Goal: Information Seeking & Learning: Learn about a topic

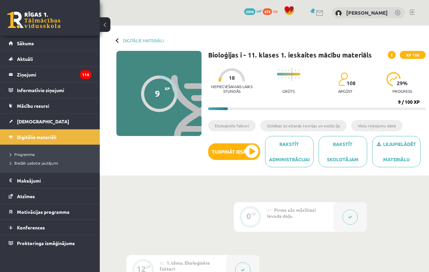
scroll to position [199, 0]
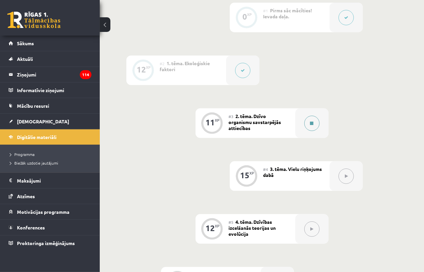
click at [314, 123] on button at bounding box center [311, 123] width 15 height 15
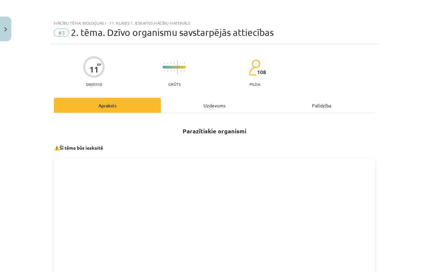
click at [218, 107] on div "Uzdevums" at bounding box center [214, 105] width 107 height 15
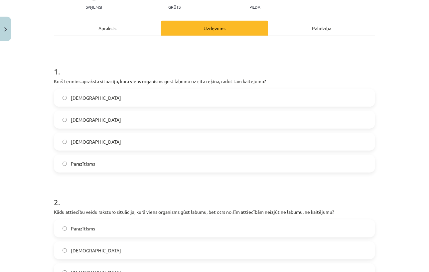
scroll to position [83, 0]
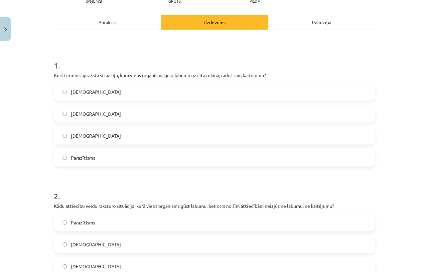
click at [131, 105] on label "[DEMOGRAPHIC_DATA]" at bounding box center [214, 113] width 320 height 17
click at [85, 161] on label "Parazītisms" at bounding box center [214, 157] width 320 height 17
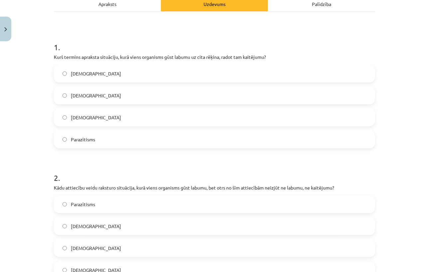
scroll to position [183, 0]
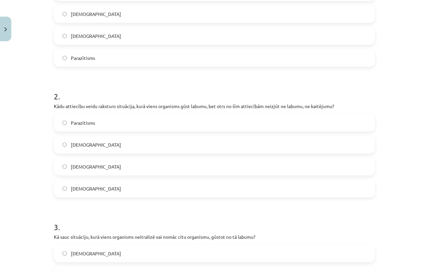
click at [93, 148] on label "[DEMOGRAPHIC_DATA]" at bounding box center [214, 144] width 320 height 17
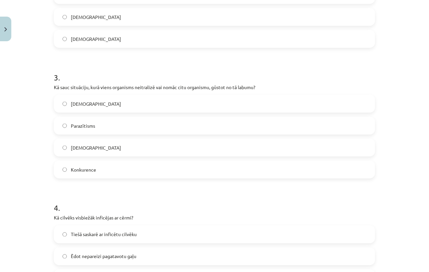
scroll to position [349, 0]
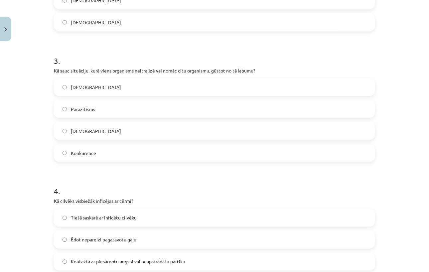
drag, startPoint x: 93, startPoint y: 148, endPoint x: 93, endPoint y: 153, distance: 5.0
click at [94, 153] on label "Konkurence" at bounding box center [214, 153] width 320 height 17
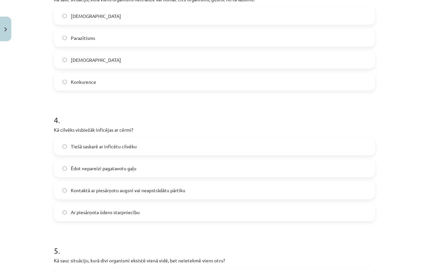
scroll to position [448, 0]
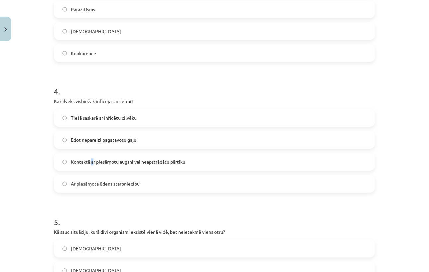
click at [90, 163] on span "Kontaktā ar piesārņotu augsni vai neapstrādātu pārtiku" at bounding box center [128, 161] width 114 height 7
click at [108, 162] on span "Kontaktā ar piesārņotu augsni vai neapstrādātu pārtiku" at bounding box center [128, 161] width 114 height 7
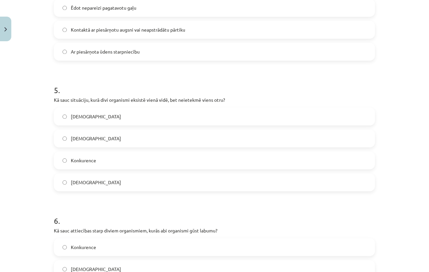
scroll to position [581, 0]
click at [394, 42] on div "Mācību tēma: Bioloģijas i - 11. klases 1. ieskaites mācību materiāls #3 2. tēma…" at bounding box center [214, 136] width 429 height 272
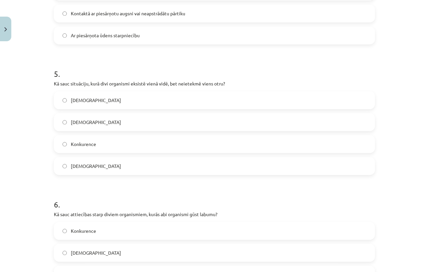
scroll to position [615, 0]
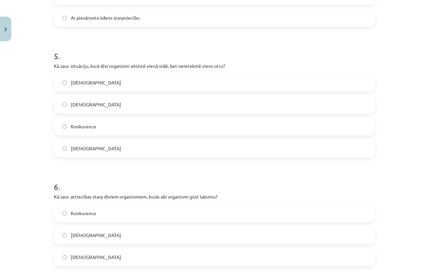
click at [324, 26] on div "Ar piesārņota ūdens starpniecību" at bounding box center [214, 18] width 321 height 18
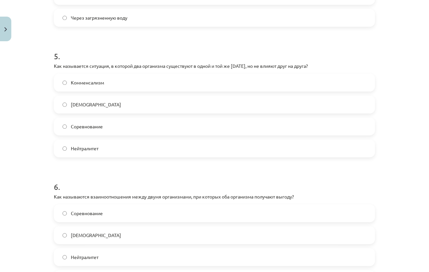
click at [144, 146] on label "Нейтралитет" at bounding box center [214, 148] width 320 height 17
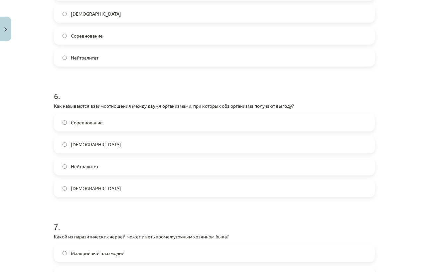
scroll to position [721, 0]
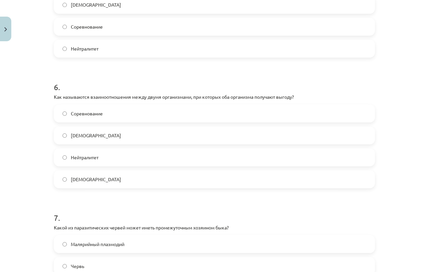
click at [115, 134] on label "[DEMOGRAPHIC_DATA]" at bounding box center [214, 135] width 320 height 17
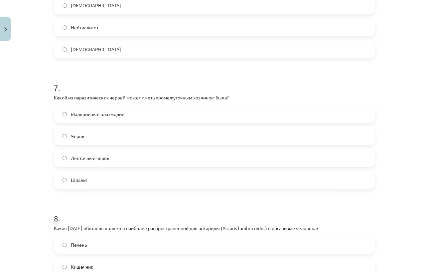
scroll to position [854, 0]
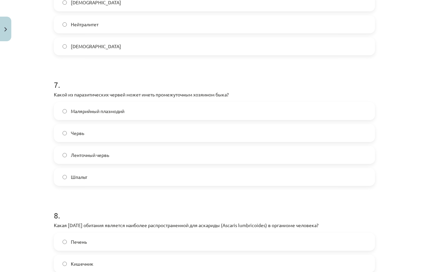
click at [88, 157] on span "Ленточный червь" at bounding box center [90, 154] width 38 height 7
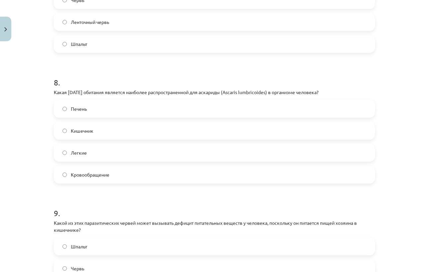
scroll to position [980, 0]
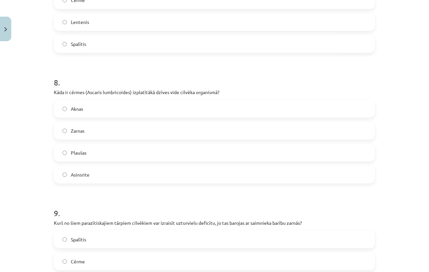
click at [110, 135] on label "Zarnas" at bounding box center [214, 130] width 320 height 17
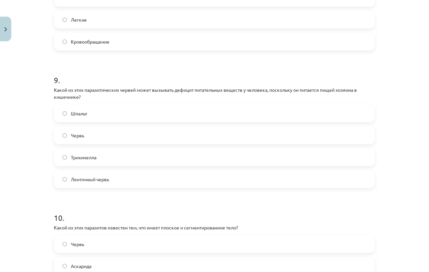
scroll to position [1113, 0]
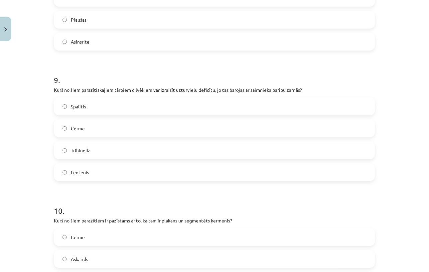
click at [59, 175] on label "Lentenis" at bounding box center [214, 172] width 320 height 17
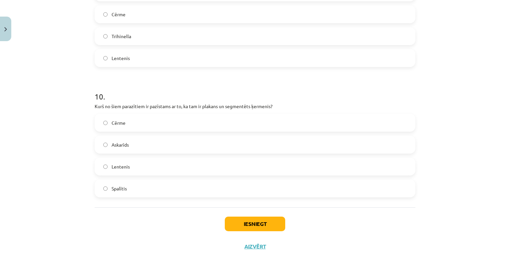
scroll to position [1241, 0]
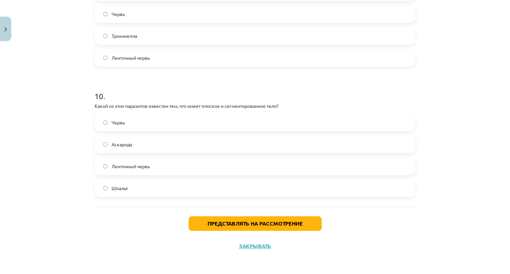
drag, startPoint x: 181, startPoint y: 165, endPoint x: 193, endPoint y: 154, distance: 17.2
click at [181, 165] on label "Ленточный червь" at bounding box center [255, 166] width 320 height 17
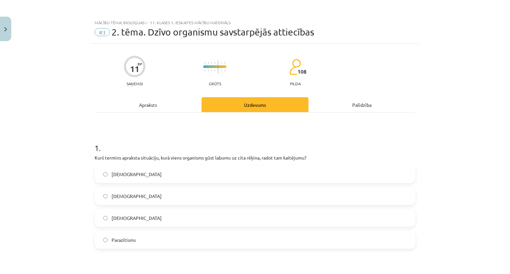
scroll to position [0, 0]
drag, startPoint x: 251, startPoint y: 77, endPoint x: 241, endPoint y: 12, distance: 66.6
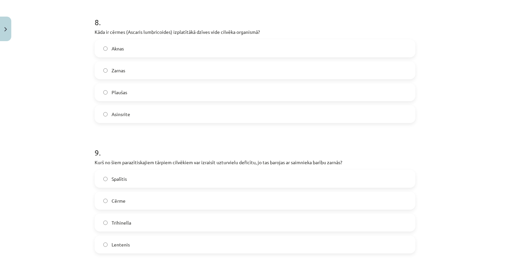
scroll to position [1227, 0]
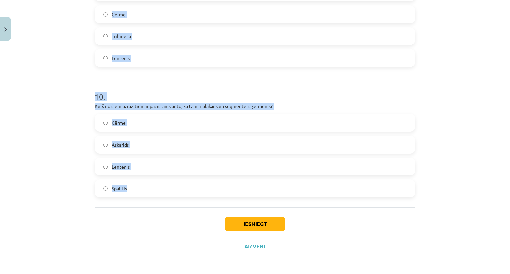
drag, startPoint x: 89, startPoint y: 146, endPoint x: 166, endPoint y: 188, distance: 87.4
click at [166, 188] on div "Mācību tēma: Bioloģijas i - 11. klases 1. ieskaites mācību materiāls #3 2. tēma…" at bounding box center [255, 137] width 510 height 274
copy form "8 . Lore ipsumdo sitametc adipiscin, elit seddo eiusmodte inci utlabo et dolo m…"
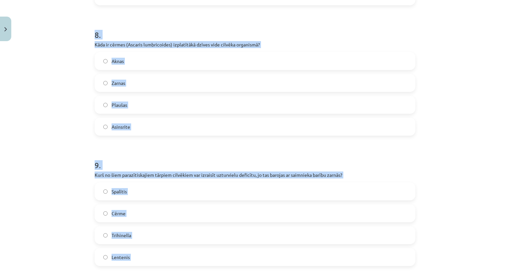
click at [54, 89] on div "Mācību tēma: Bioloģijas i - 11. klases 1. ieskaites mācību materiāls #3 2. tēma…" at bounding box center [255, 137] width 510 height 274
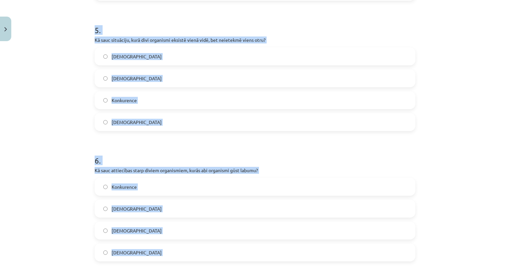
scroll to position [529, 0]
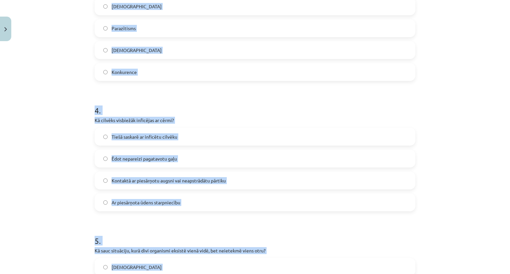
click at [60, 87] on div "Mācību tēma: Bioloģijas i - 11. klases 1. ieskaites mācību materiāls #3 2. tēma…" at bounding box center [255, 137] width 510 height 274
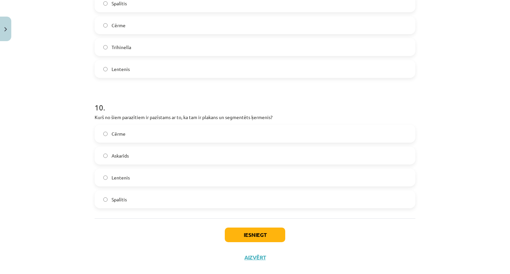
scroll to position [1227, 0]
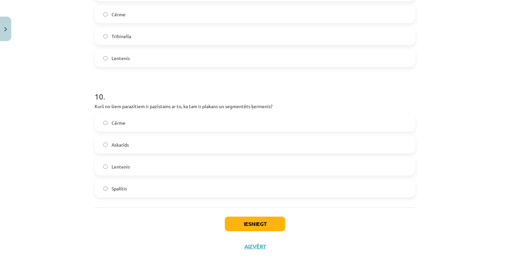
click at [242, 210] on div "Iesniegt Aizvērt" at bounding box center [255, 231] width 321 height 47
click at [245, 223] on button "Iesniegt" at bounding box center [255, 224] width 60 height 15
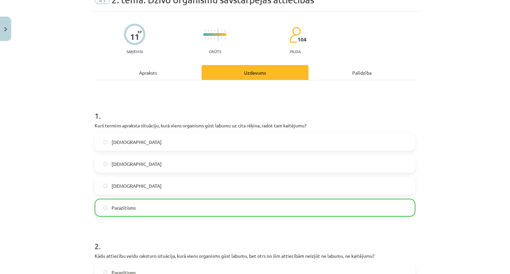
scroll to position [0, 0]
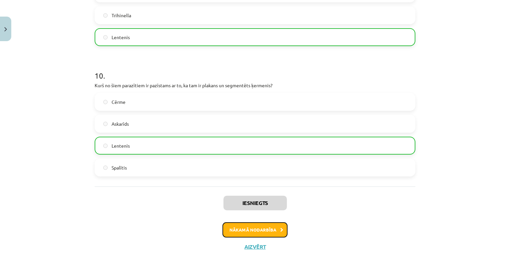
click at [259, 231] on button "Nākamā nodarbība" at bounding box center [255, 230] width 65 height 15
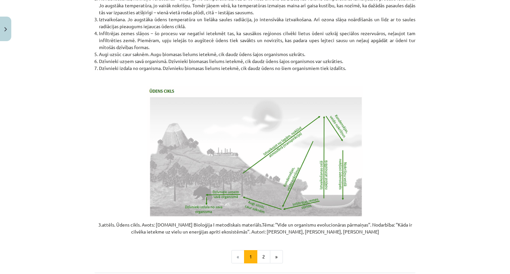
scroll to position [1327, 0]
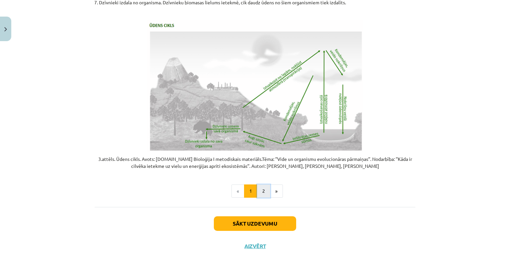
click at [259, 193] on button "2" at bounding box center [263, 191] width 13 height 13
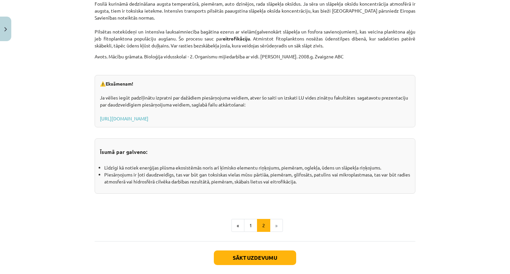
scroll to position [1060, 0]
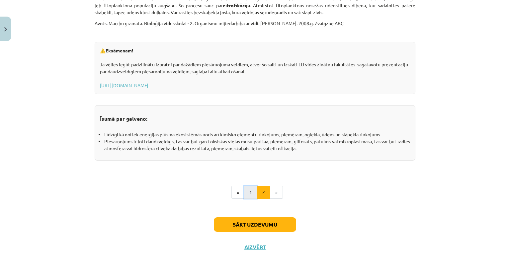
click at [250, 196] on button "1" at bounding box center [250, 192] width 13 height 13
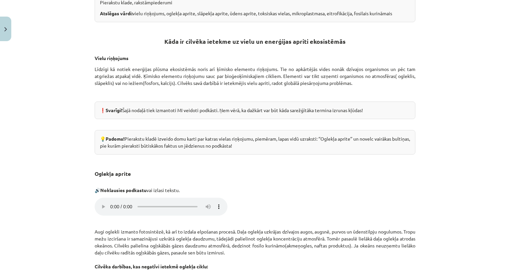
scroll to position [226, 0]
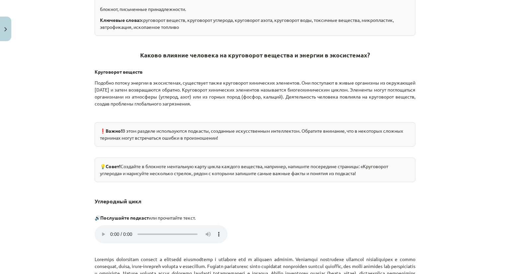
click at [145, 59] on h2 "Каково влияние человека на круговорот вещества и энергии в экосистемах?" at bounding box center [255, 51] width 321 height 31
drag, startPoint x: 88, startPoint y: 79, endPoint x: 151, endPoint y: 78, distance: 63.5
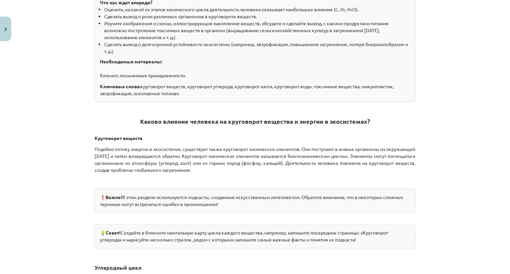
scroll to position [199, 0]
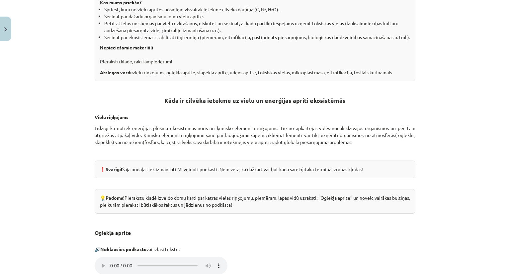
click at [321, 112] on h2 "Kāda ir cilvēka ietekme uz vielu un enerģijas apriti ekosistēmās" at bounding box center [255, 96] width 321 height 31
click at [331, 112] on h2 "Kāda ir cilvēka ietekme uz vielu un enerģijas apriti ekosistēmās" at bounding box center [255, 96] width 321 height 31
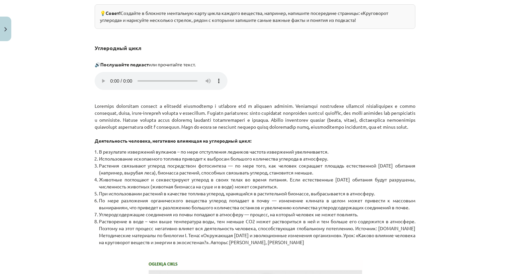
scroll to position [351, 0]
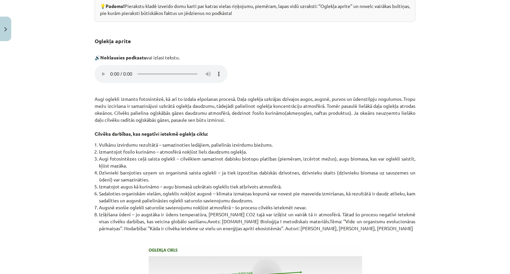
click at [316, 82] on p "Your browser does not support the audio element." at bounding box center [255, 75] width 321 height 20
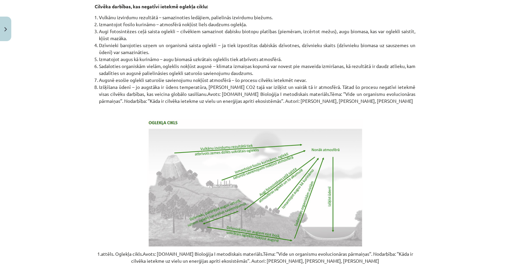
scroll to position [451, 0]
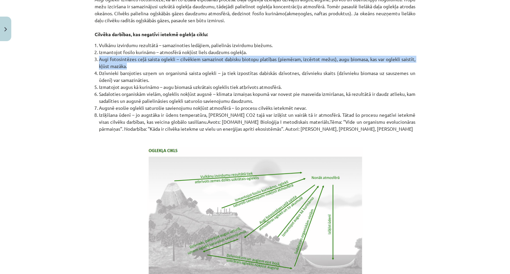
drag, startPoint x: 96, startPoint y: 64, endPoint x: 130, endPoint y: 71, distance: 34.6
click at [130, 70] on li "Augi fotosintēzes ceļā saista oglekli – cilvēkiem samazinot dabisku biotopu pla…" at bounding box center [257, 63] width 317 height 14
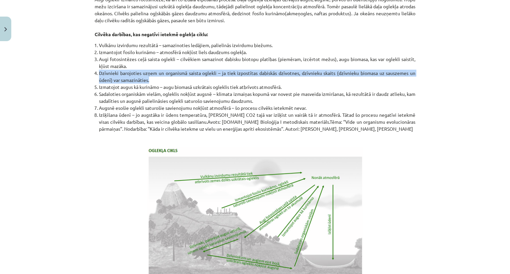
drag, startPoint x: 91, startPoint y: 78, endPoint x: 156, endPoint y: 87, distance: 65.7
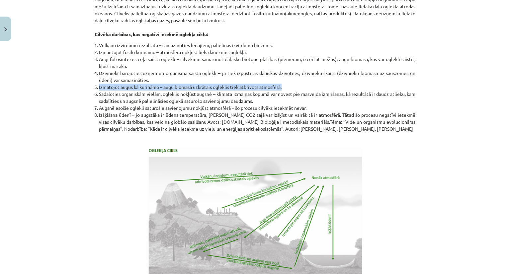
drag, startPoint x: 90, startPoint y: 91, endPoint x: 296, endPoint y: 91, distance: 206.3
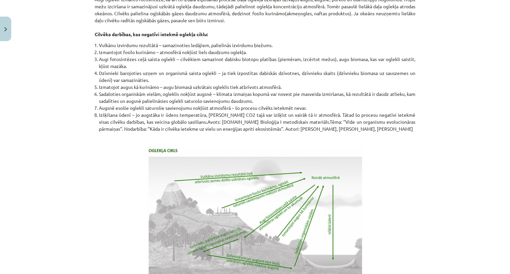
click at [101, 99] on li "Sadaloties organiskām vielām, ogleklis nokļūst augsnē – klimata izmaiņas kopumā…" at bounding box center [257, 98] width 317 height 14
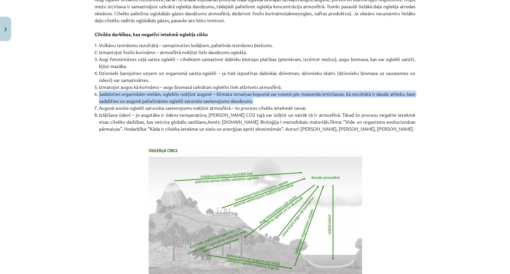
drag, startPoint x: 94, startPoint y: 100, endPoint x: 292, endPoint y: 106, distance: 197.8
click at [292, 105] on li "Sadaloties organiskām vielām, ogleklis nokļūst augsnē – klimata izmaiņas kopumā…" at bounding box center [257, 98] width 317 height 14
click at [296, 105] on li "Sadaloties organiskām vielām, ogleklis nokļūst augsnē – klimata izmaiņas kopumā…" at bounding box center [257, 98] width 317 height 14
drag, startPoint x: 95, startPoint y: 100, endPoint x: 271, endPoint y: 109, distance: 176.3
click at [271, 105] on li "Sadaloties organiskām vielām, ogleklis nokļūst augsnē – klimata izmaiņas kopumā…" at bounding box center [257, 98] width 317 height 14
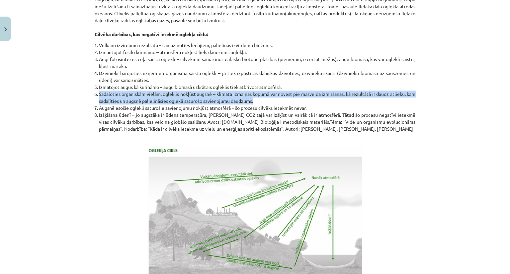
drag, startPoint x: 88, startPoint y: 112, endPoint x: 312, endPoint y: 114, distance: 223.9
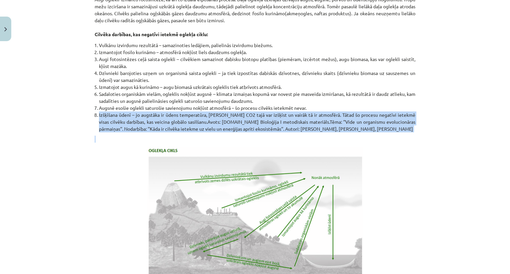
drag, startPoint x: 89, startPoint y: 117, endPoint x: 377, endPoint y: 147, distance: 289.2
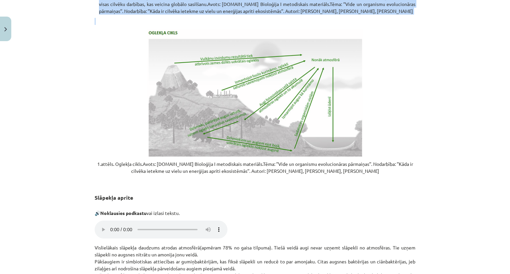
scroll to position [584, 0]
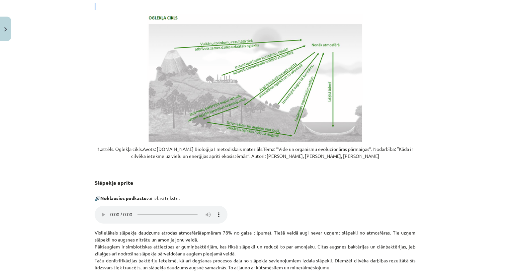
click at [261, 80] on img at bounding box center [255, 78] width 216 height 128
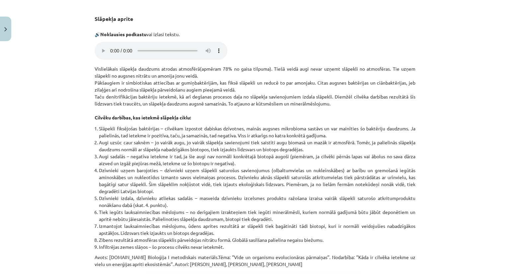
scroll to position [750, 0]
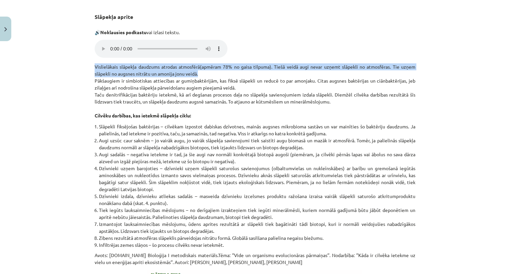
drag, startPoint x: 91, startPoint y: 71, endPoint x: 214, endPoint y: 80, distance: 123.9
click at [214, 80] on div "15 XP Saņemsi Sarežģīts 104 pilda Apraksts Uzdevums Palīdzība Vielu riņķojums d…" at bounding box center [255, 61] width 329 height 1535
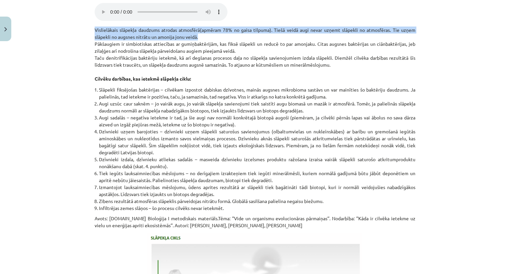
scroll to position [783, 0]
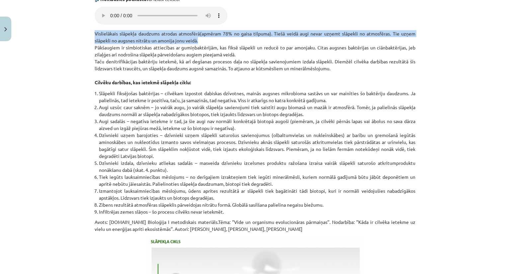
drag, startPoint x: 90, startPoint y: 52, endPoint x: 238, endPoint y: 61, distance: 148.4
click at [238, 61] on div "15 XP Saņemsi Sarežģīts 104 pilda Apraksts Uzdevums Palīdzība Vielu riņķojums d…" at bounding box center [255, 28] width 329 height 1535
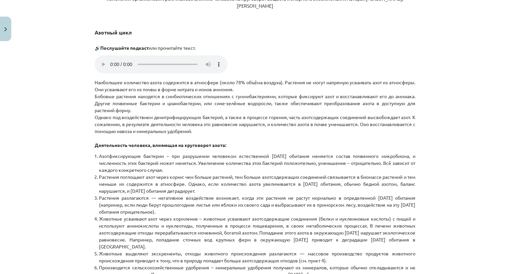
scroll to position [832, 0]
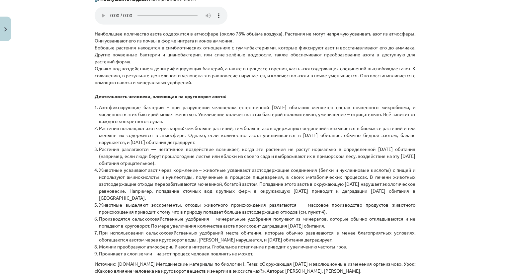
click at [68, 85] on div "Тема исследования: Биология I - 11 класс, 1-й тест, учебный материал #4 Тема 3.…" at bounding box center [255, 137] width 510 height 274
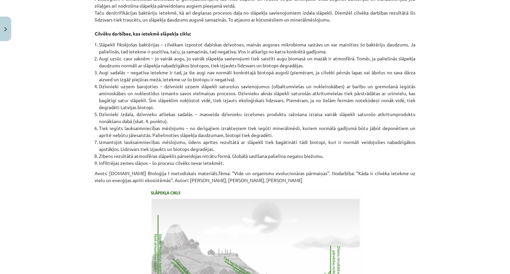
scroll to position [783, 0]
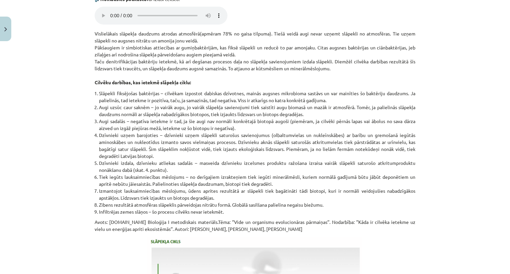
click at [272, 68] on p "Vislielākais slāpekļa daudzums atrodas atmosfērā(apmēram 78% no gaisa tilpuma).…" at bounding box center [255, 58] width 321 height 56
drag, startPoint x: 191, startPoint y: 68, endPoint x: 348, endPoint y: 76, distance: 157.7
click at [348, 76] on p "Vislielākais slāpekļa daudzums atrodas atmosfērā(apmēram 78% no gaisa tilpuma).…" at bounding box center [255, 58] width 321 height 56
